Goal: Task Accomplishment & Management: Understand process/instructions

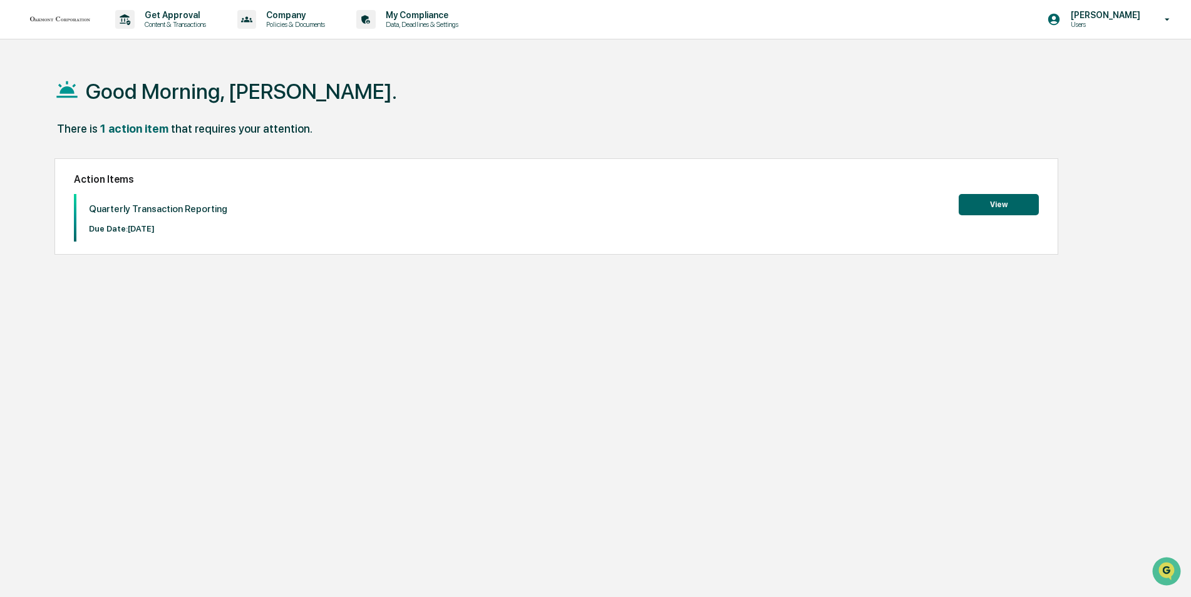
click at [988, 203] on button "View" at bounding box center [998, 204] width 80 height 21
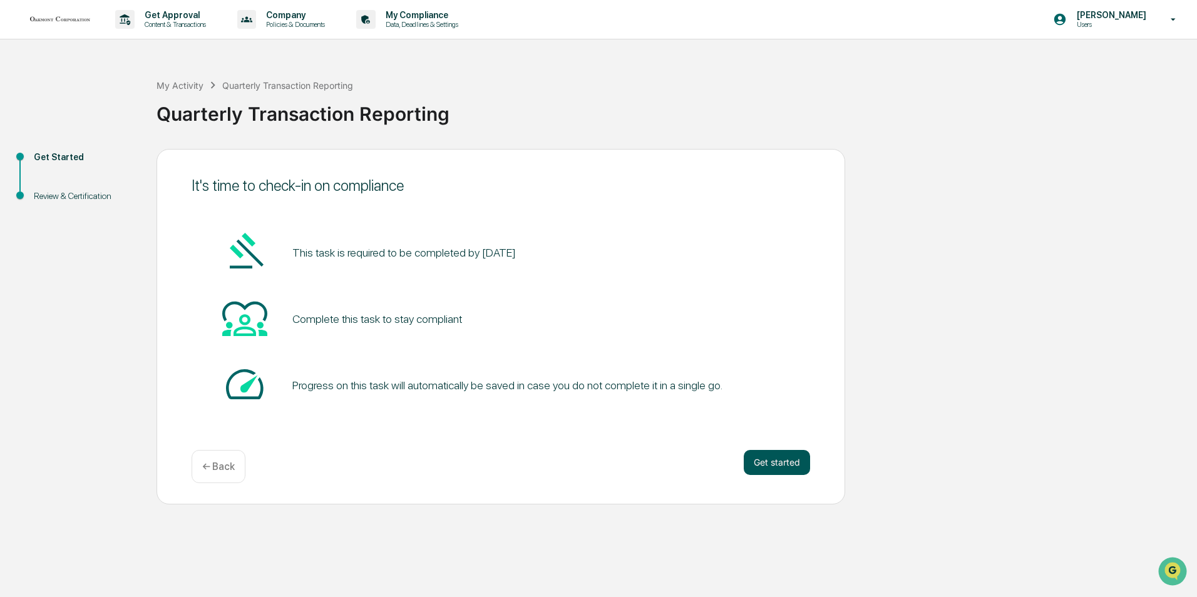
click at [769, 463] on button "Get started" at bounding box center [777, 462] width 66 height 25
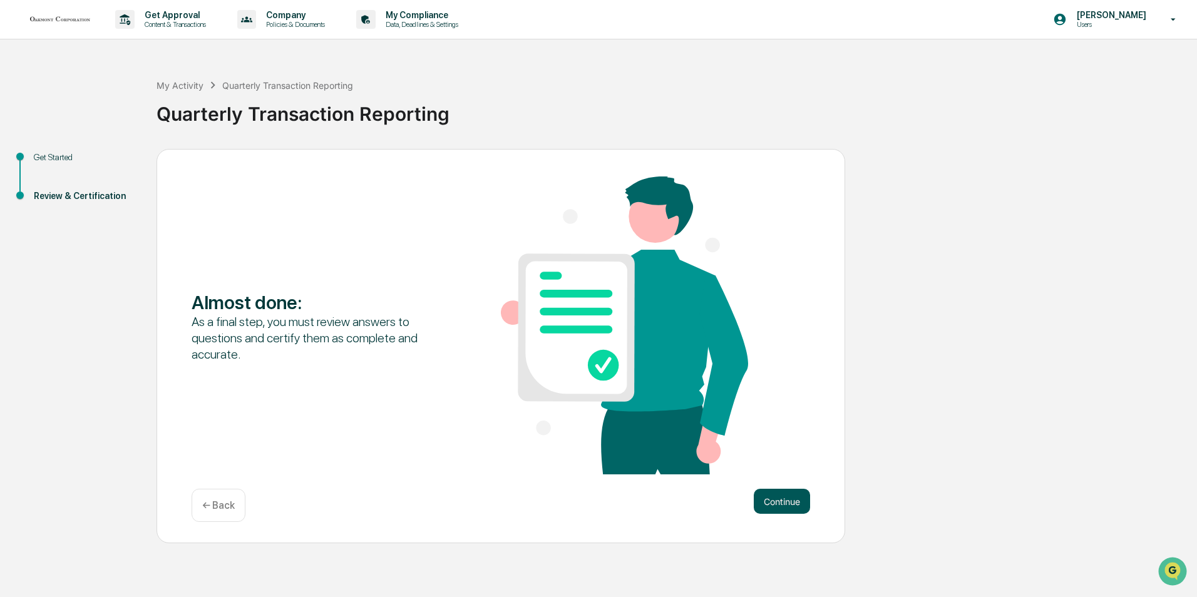
click at [786, 491] on button "Continue" at bounding box center [782, 501] width 56 height 25
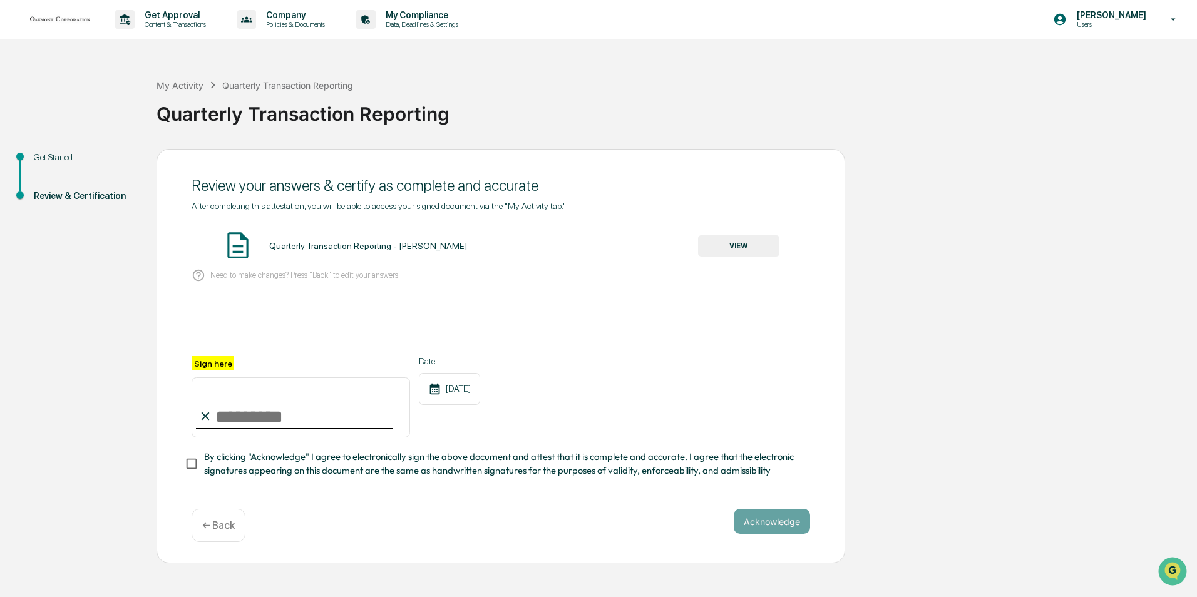
click at [749, 245] on button "VIEW" at bounding box center [738, 245] width 81 height 21
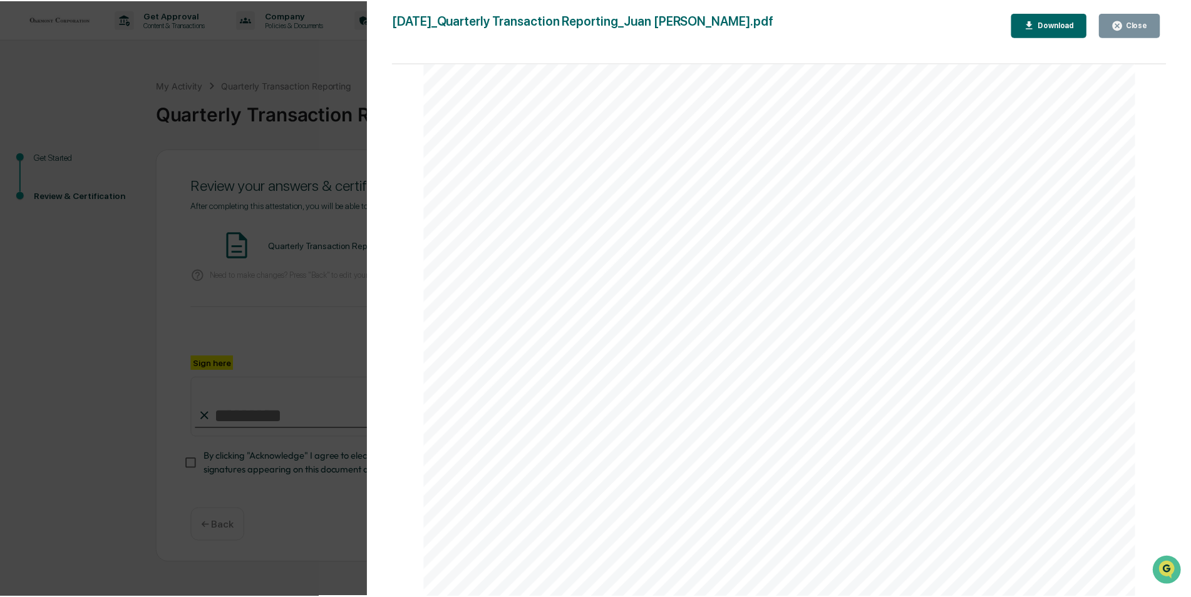
scroll to position [506, 0]
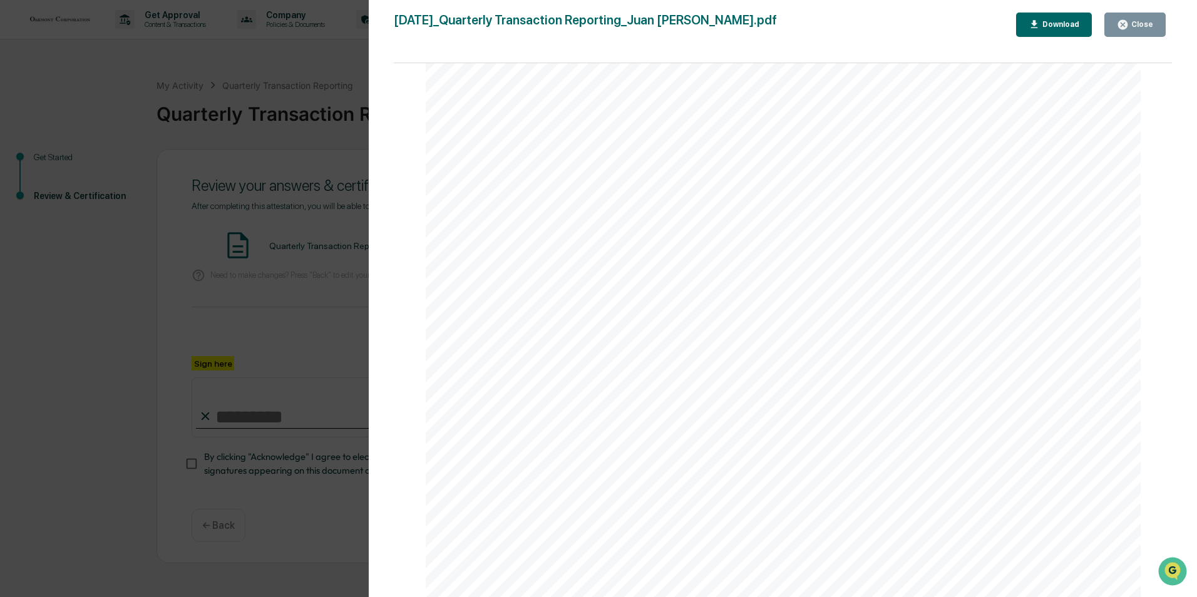
click at [1064, 25] on div "Download" at bounding box center [1059, 24] width 39 height 9
click at [1134, 19] on div "Close" at bounding box center [1135, 25] width 36 height 12
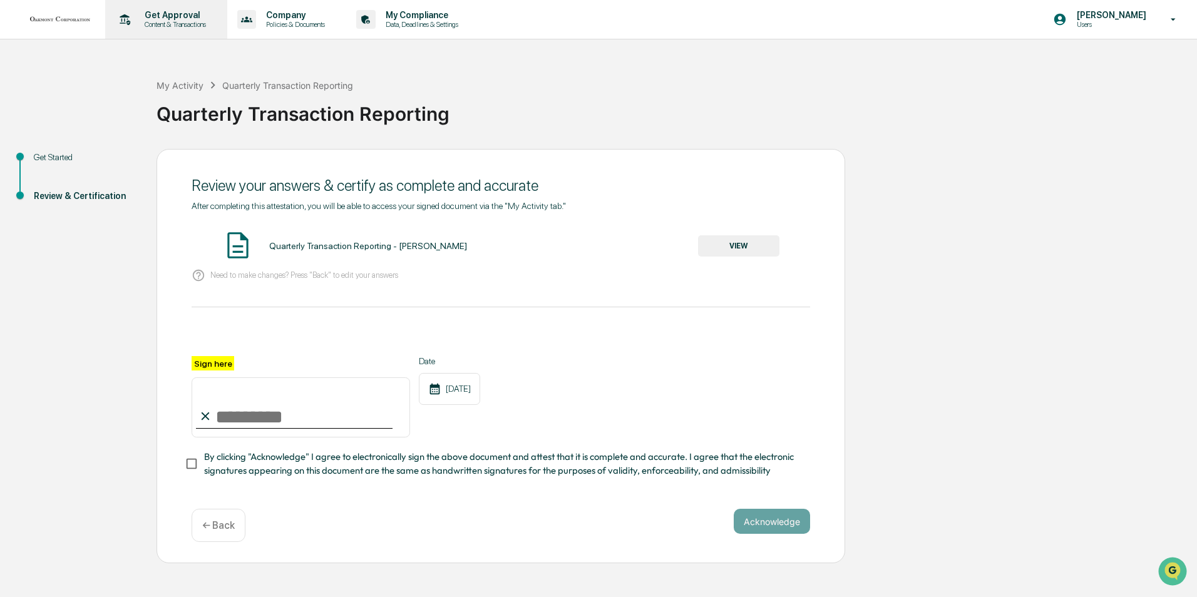
click at [168, 19] on p "Get Approval" at bounding box center [174, 15] width 78 height 10
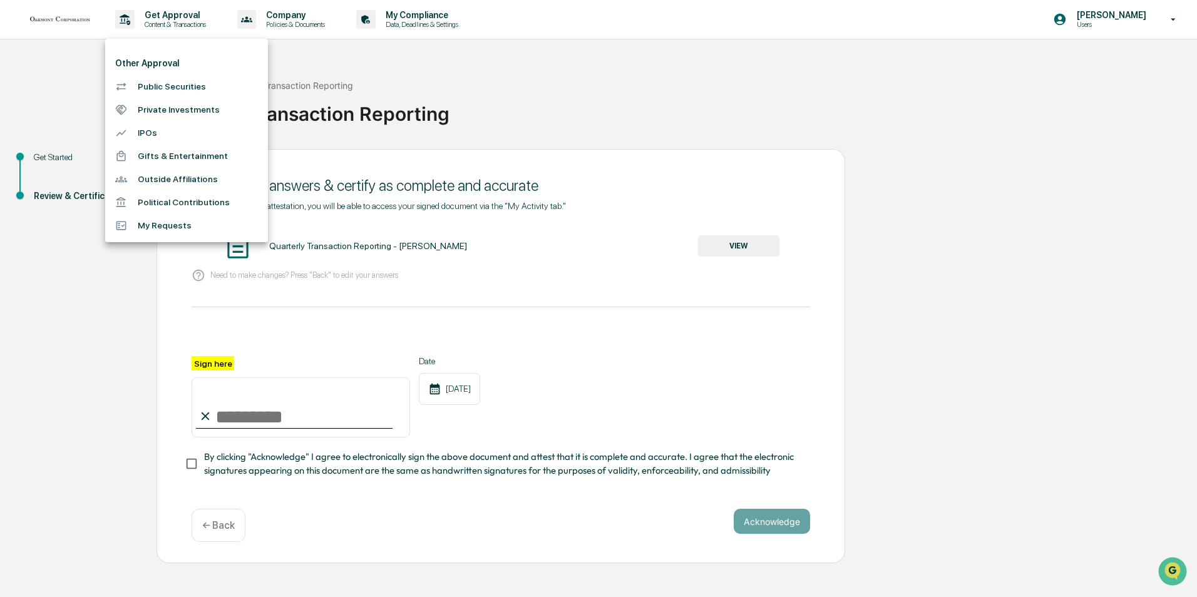
click at [289, 18] on div at bounding box center [598, 298] width 1197 height 597
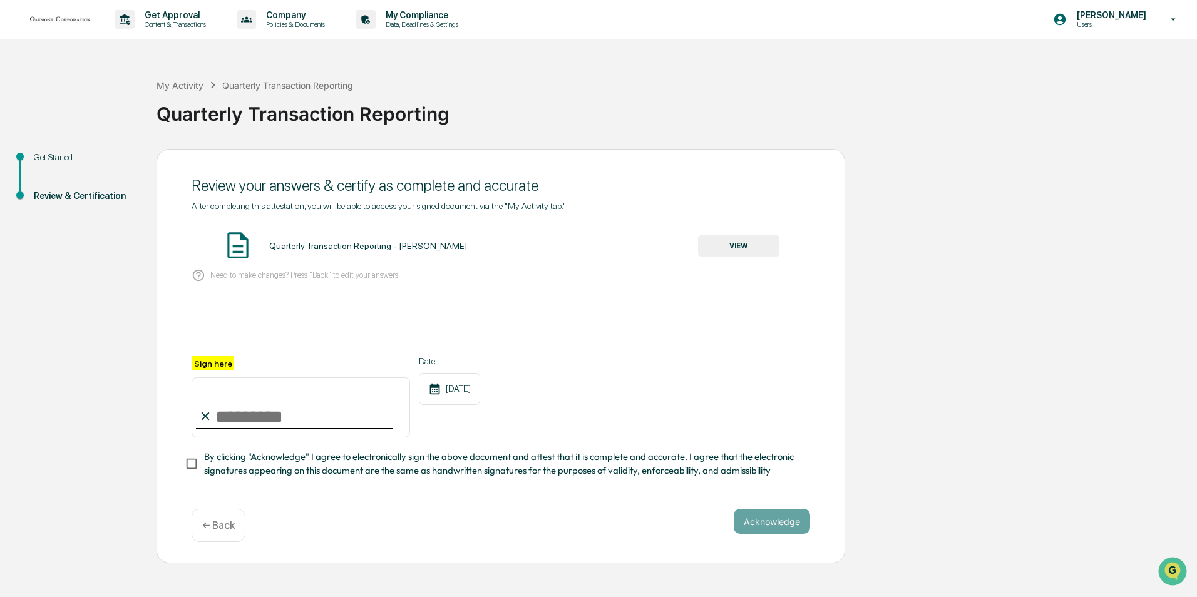
click at [289, 18] on p "Company" at bounding box center [293, 15] width 75 height 10
click at [431, 16] on div at bounding box center [598, 298] width 1197 height 597
click at [431, 16] on p "My Compliance" at bounding box center [420, 15] width 89 height 10
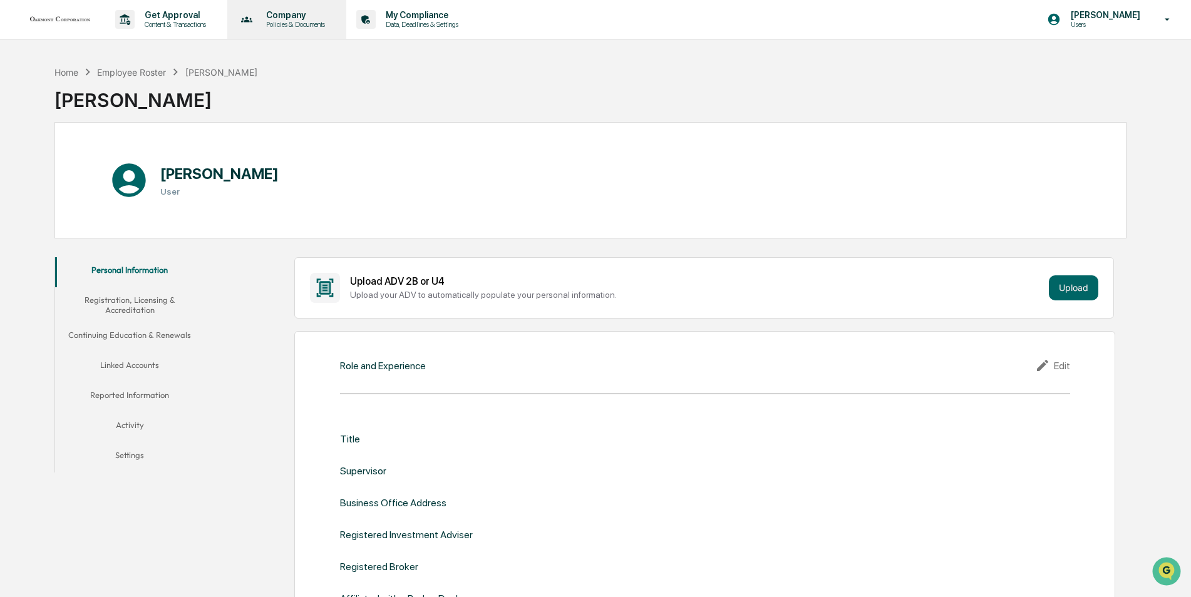
click at [284, 6] on div "Company Policies & Documents" at bounding box center [285, 19] width 107 height 39
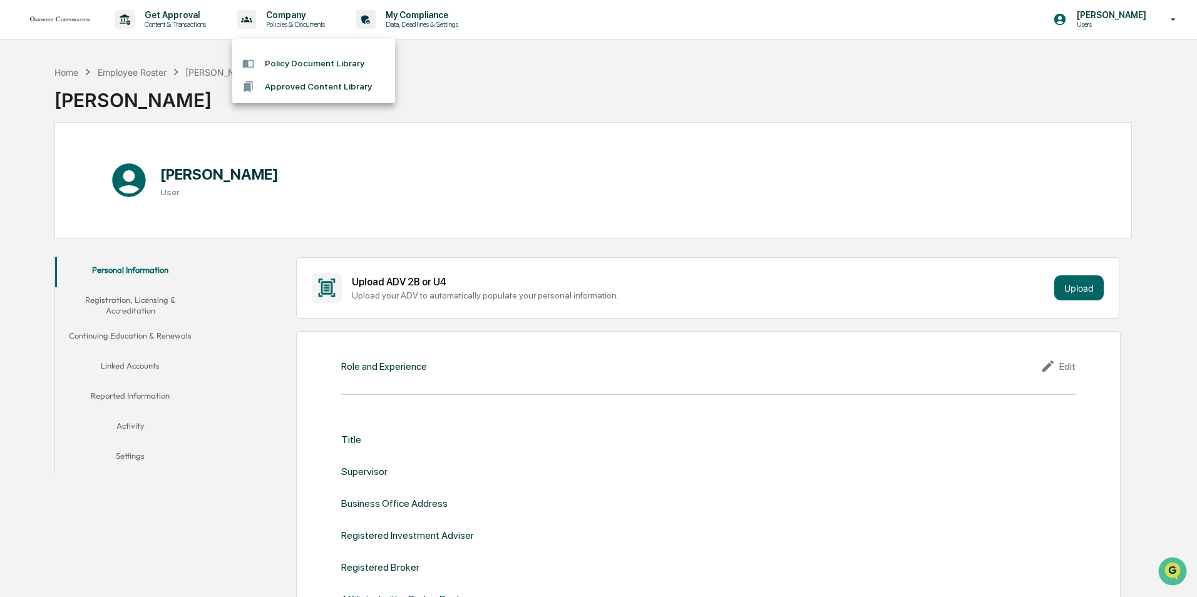
click at [165, 16] on div at bounding box center [598, 298] width 1197 height 597
click at [165, 16] on p "Get Approval" at bounding box center [174, 15] width 78 height 10
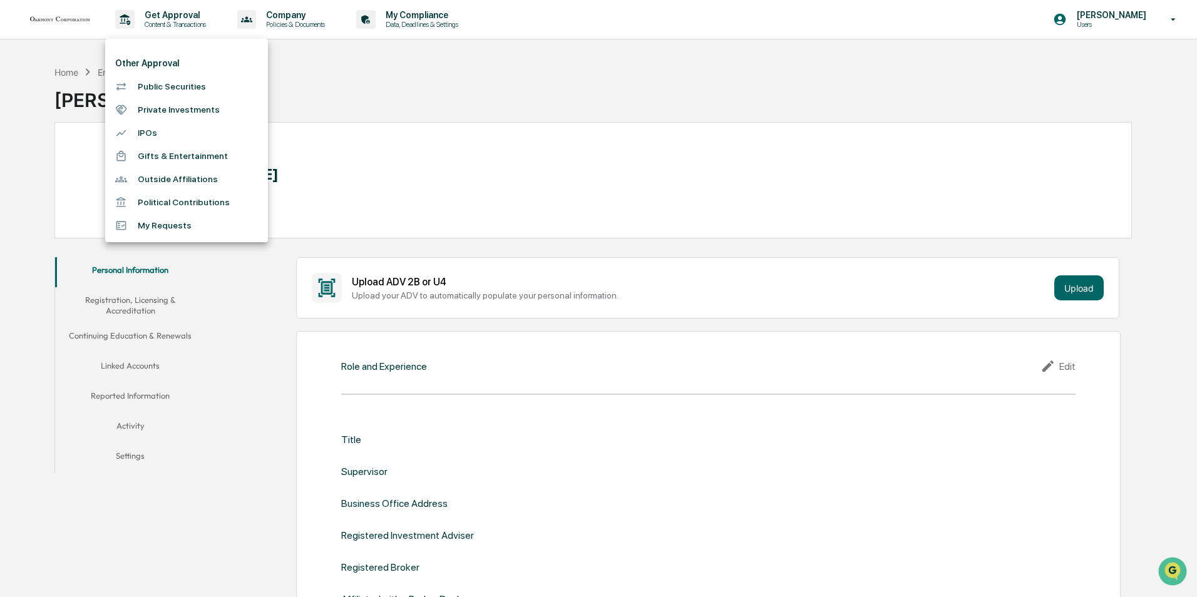
click at [310, 102] on div at bounding box center [598, 298] width 1197 height 597
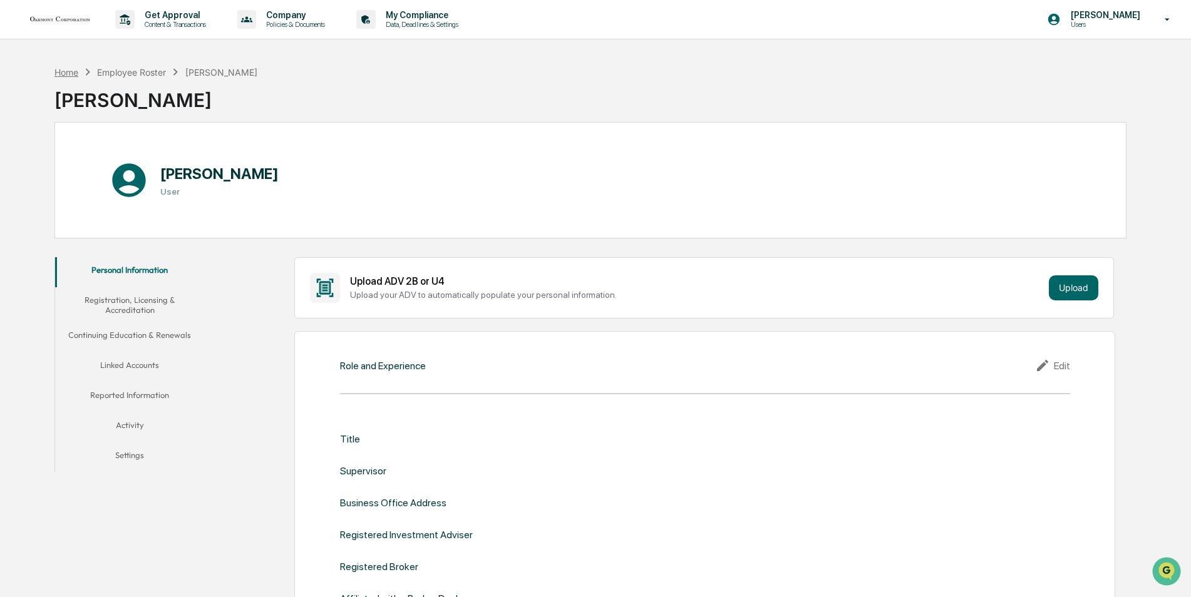
click at [74, 72] on div "Home" at bounding box center [66, 72] width 24 height 11
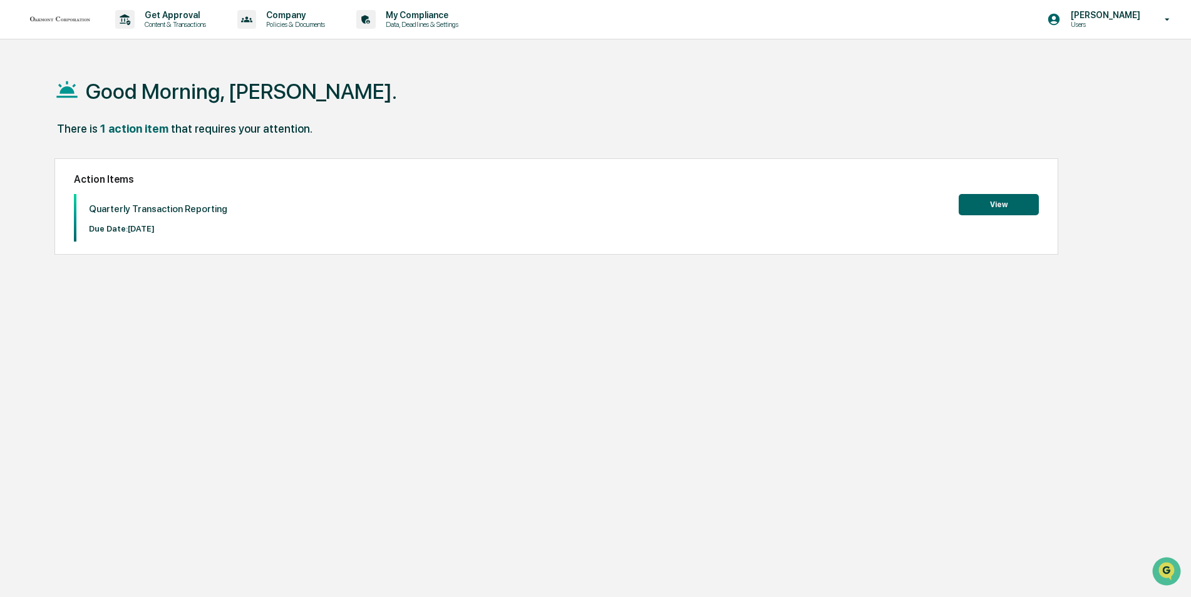
click at [998, 203] on button "View" at bounding box center [998, 204] width 80 height 21
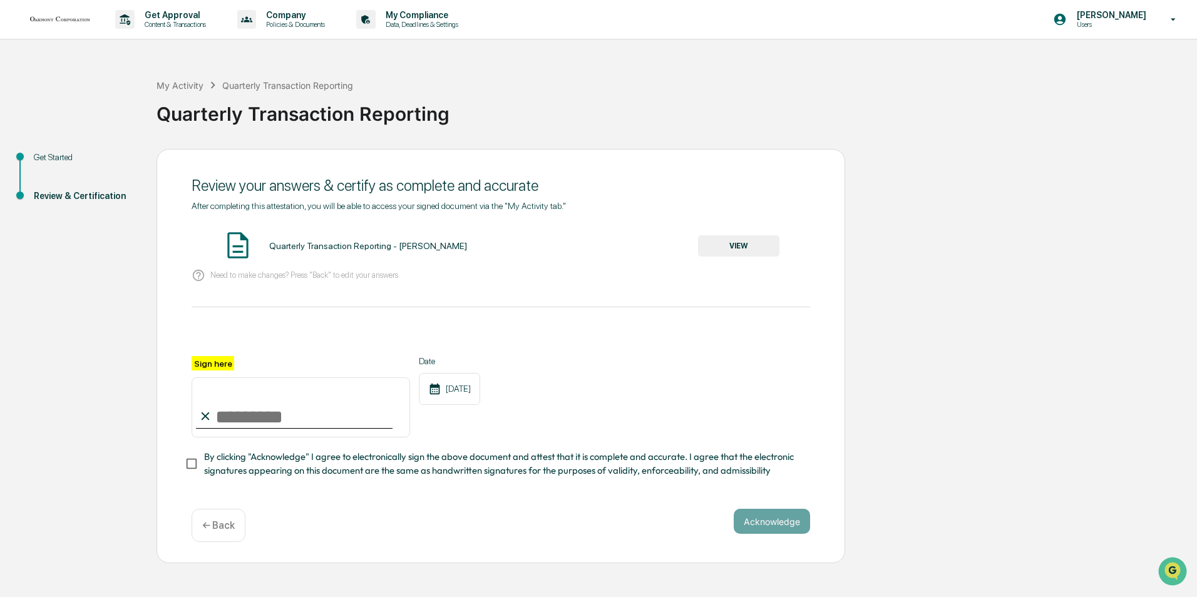
click at [242, 416] on input "Sign here" at bounding box center [301, 407] width 218 height 60
type input "**********"
click at [776, 529] on button "Acknowledge" at bounding box center [772, 521] width 76 height 25
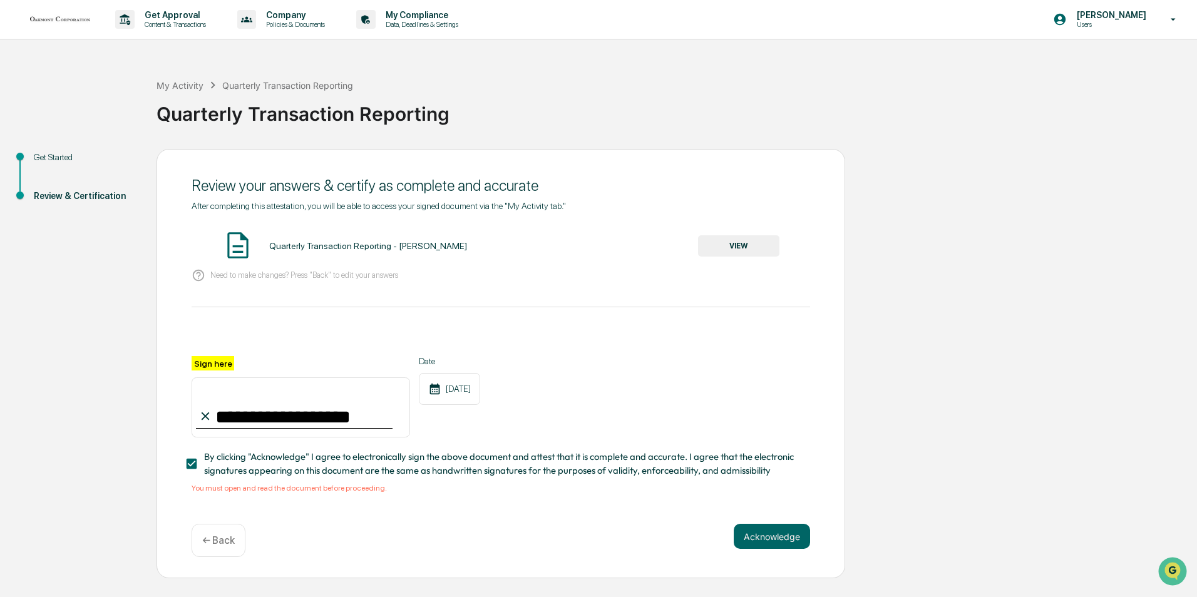
drag, startPoint x: 753, startPoint y: 545, endPoint x: 754, endPoint y: 523, distance: 21.9
click at [754, 523] on div "**********" at bounding box center [500, 364] width 689 height 430
click at [772, 542] on button "Acknowledge" at bounding box center [772, 536] width 76 height 25
click at [747, 244] on button "VIEW" at bounding box center [738, 245] width 81 height 21
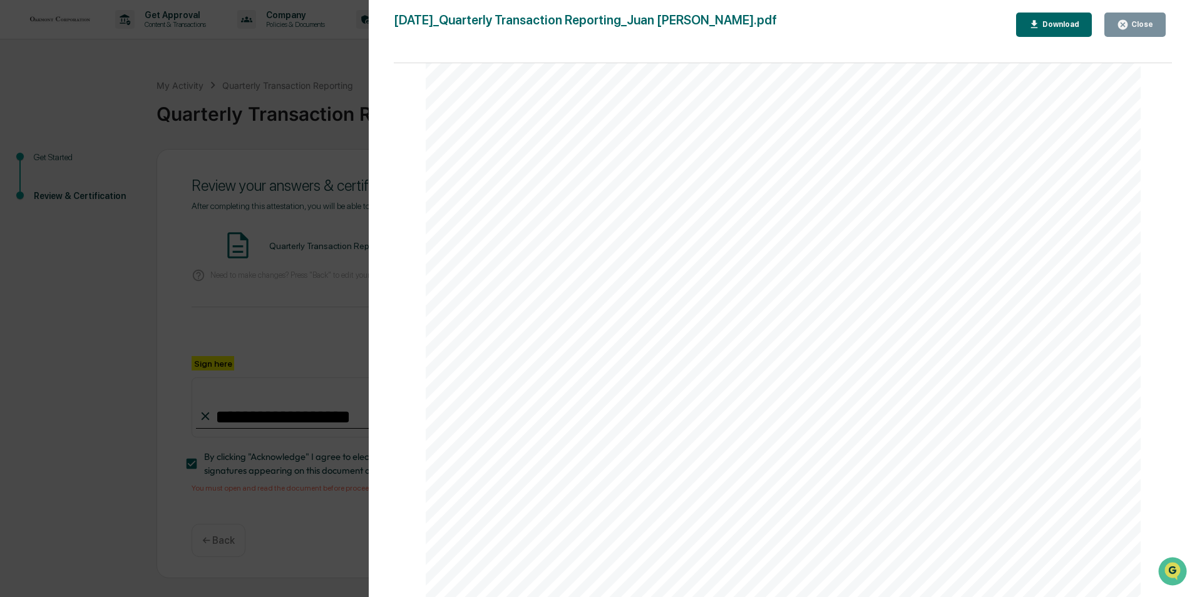
scroll to position [68, 0]
click at [1142, 23] on div "Close" at bounding box center [1141, 24] width 24 height 9
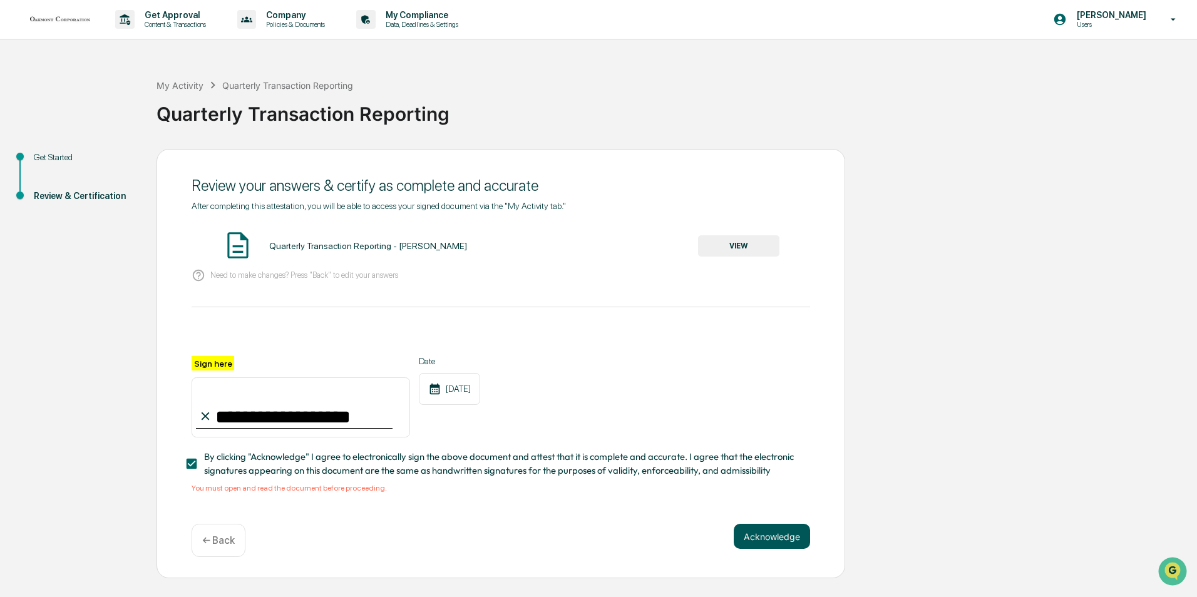
click at [756, 538] on button "Acknowledge" at bounding box center [772, 536] width 76 height 25
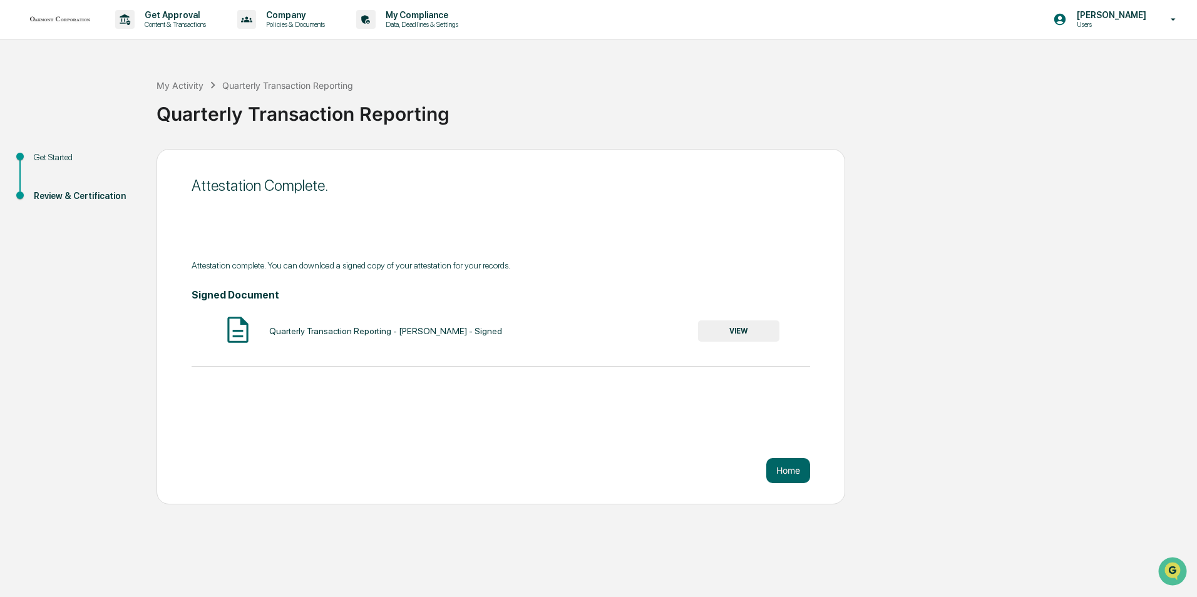
click at [757, 331] on button "VIEW" at bounding box center [738, 331] width 81 height 21
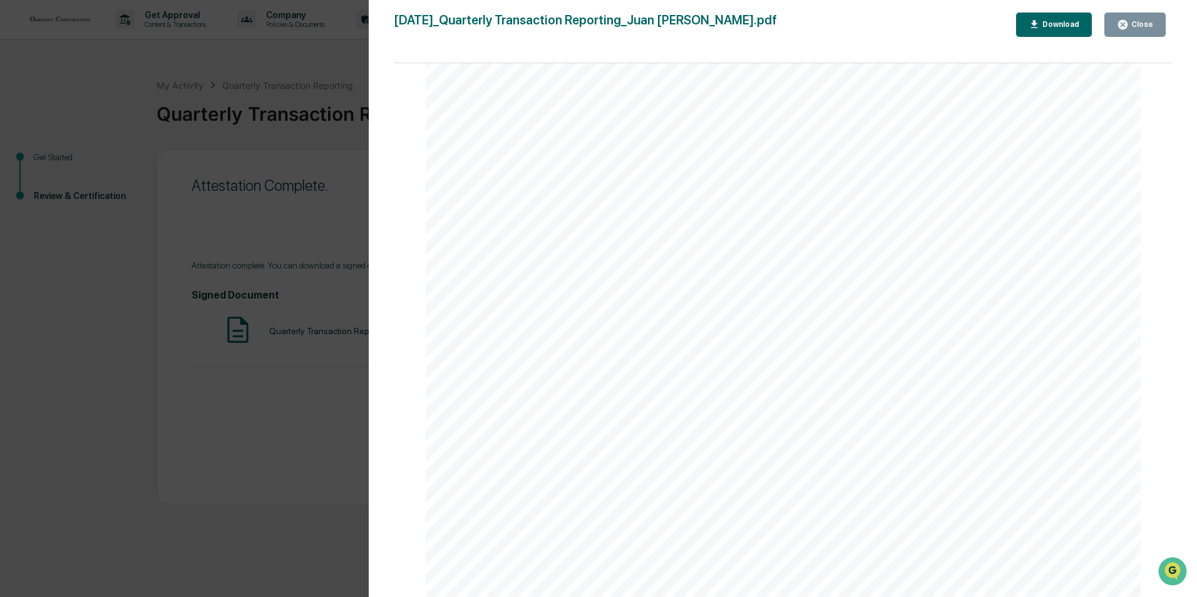
scroll to position [1473, 0]
click at [320, 221] on div "Version History [DATE] 05:00 PM [PERSON_NAME] [DATE]_Quarterly Transaction Repo…" at bounding box center [598, 298] width 1197 height 597
